Goal: Transaction & Acquisition: Purchase product/service

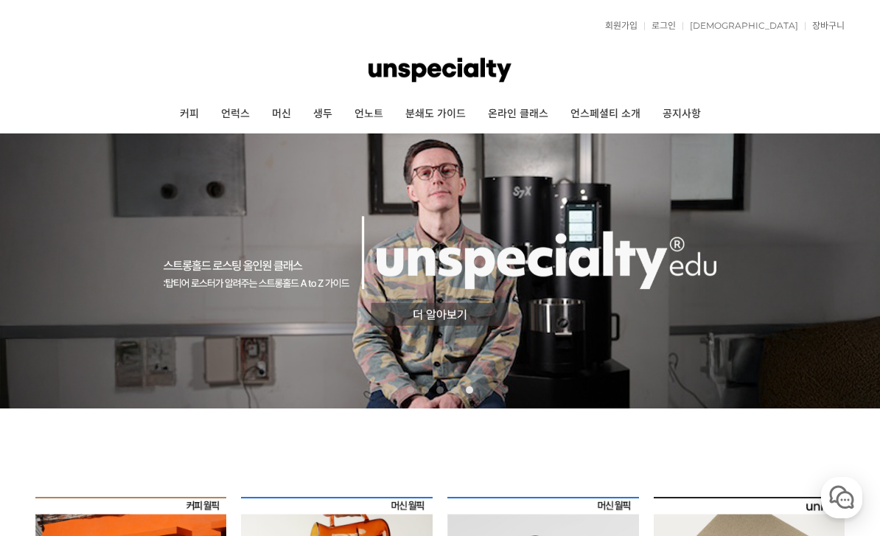
click at [199, 111] on link "커피" at bounding box center [189, 114] width 41 height 37
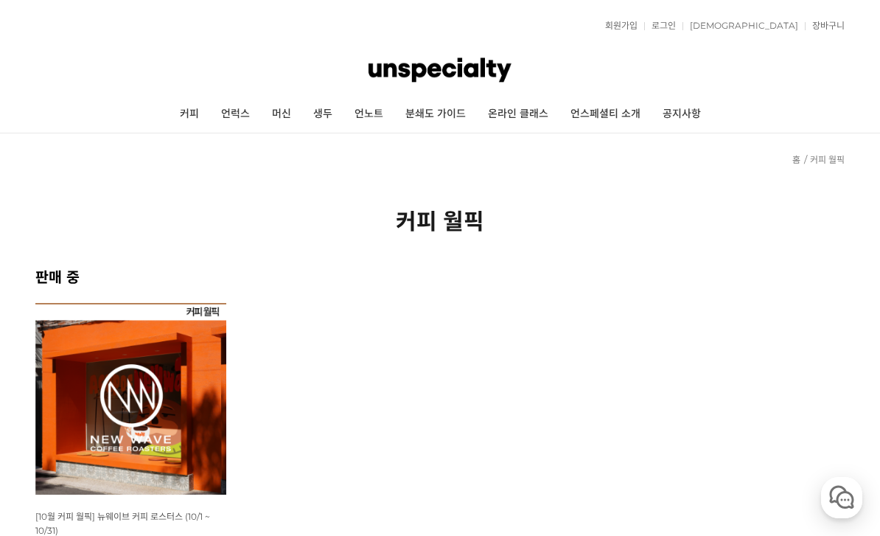
click at [238, 118] on link "언럭스" at bounding box center [235, 114] width 51 height 37
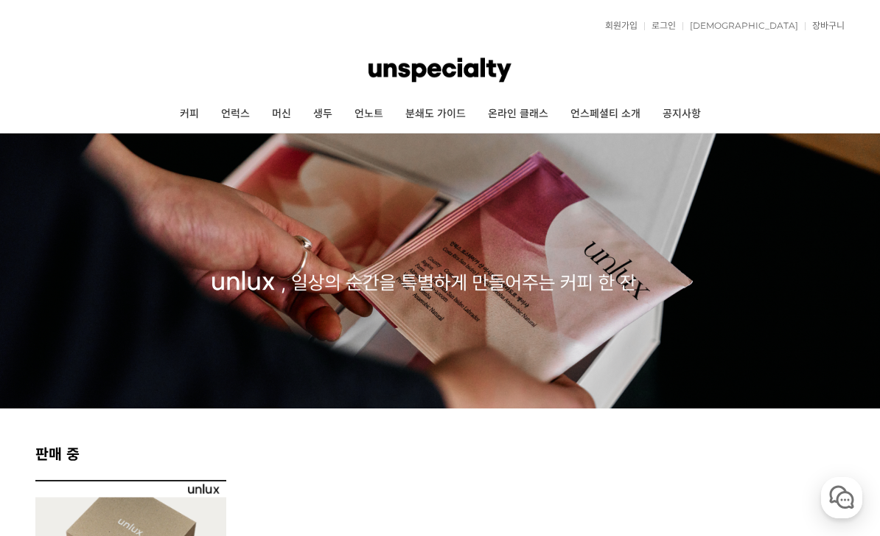
click at [284, 114] on link "머신" at bounding box center [281, 114] width 41 height 37
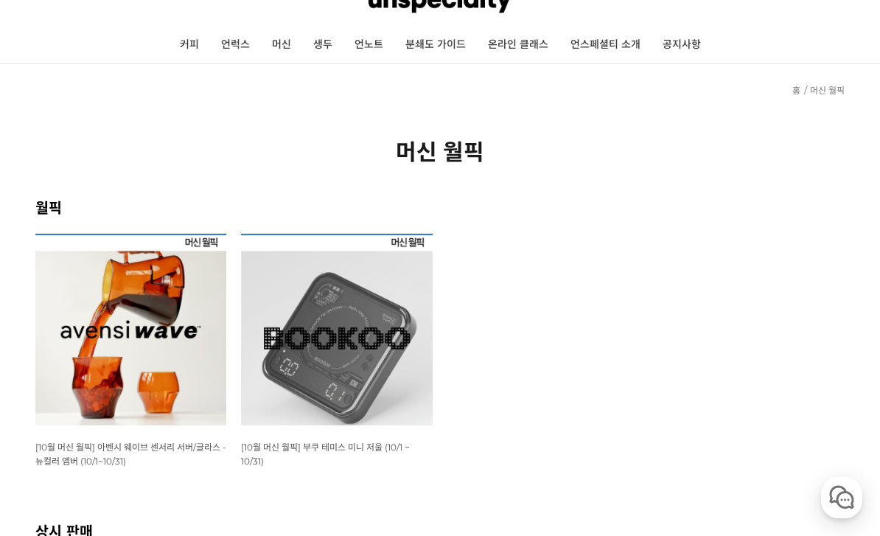
scroll to position [240, 0]
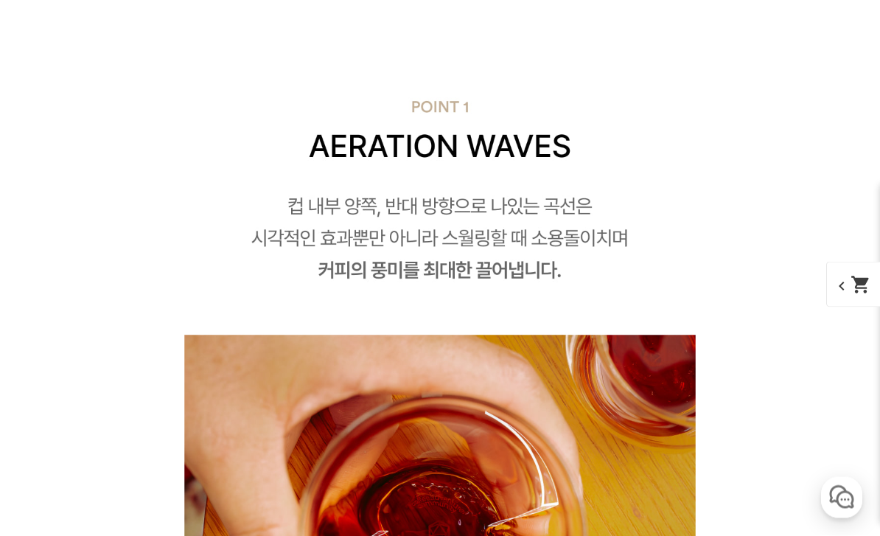
scroll to position [3845, 0]
